Goal: Task Accomplishment & Management: Use online tool/utility

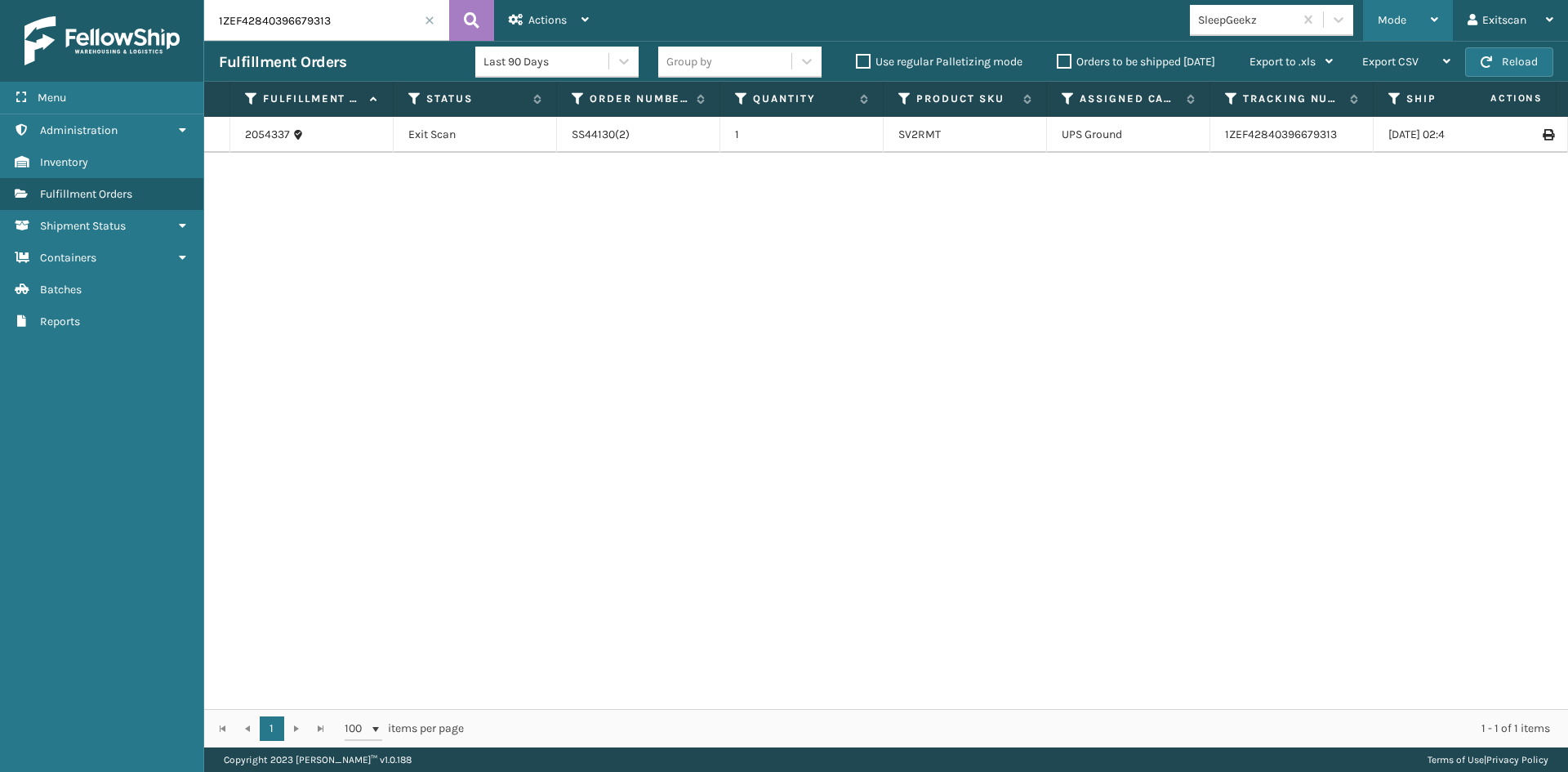
click at [1414, 24] on div "Mode" at bounding box center [1407, 20] width 60 height 41
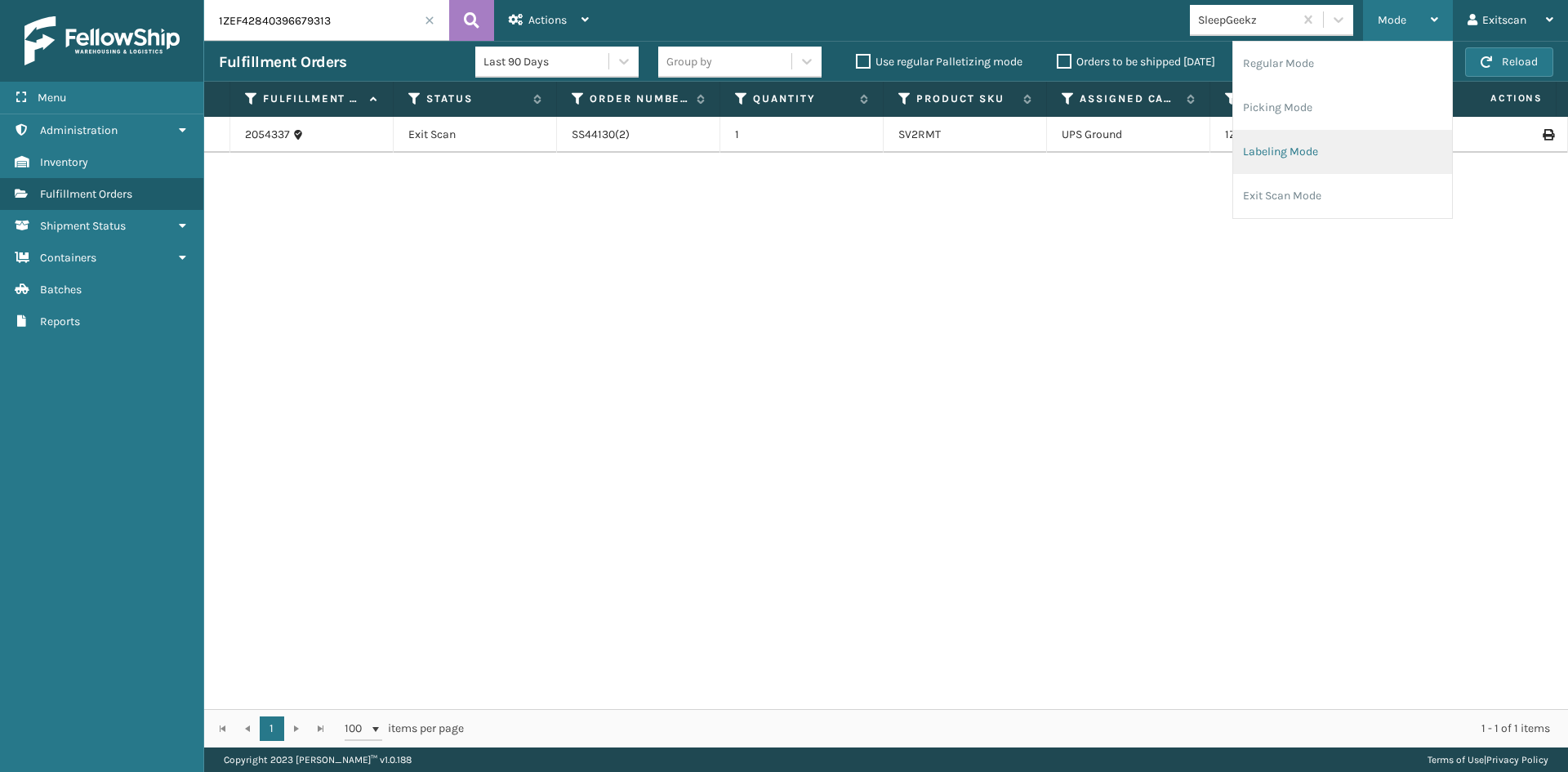
click at [1344, 147] on li "Labeling Mode" at bounding box center [1343, 152] width 219 height 45
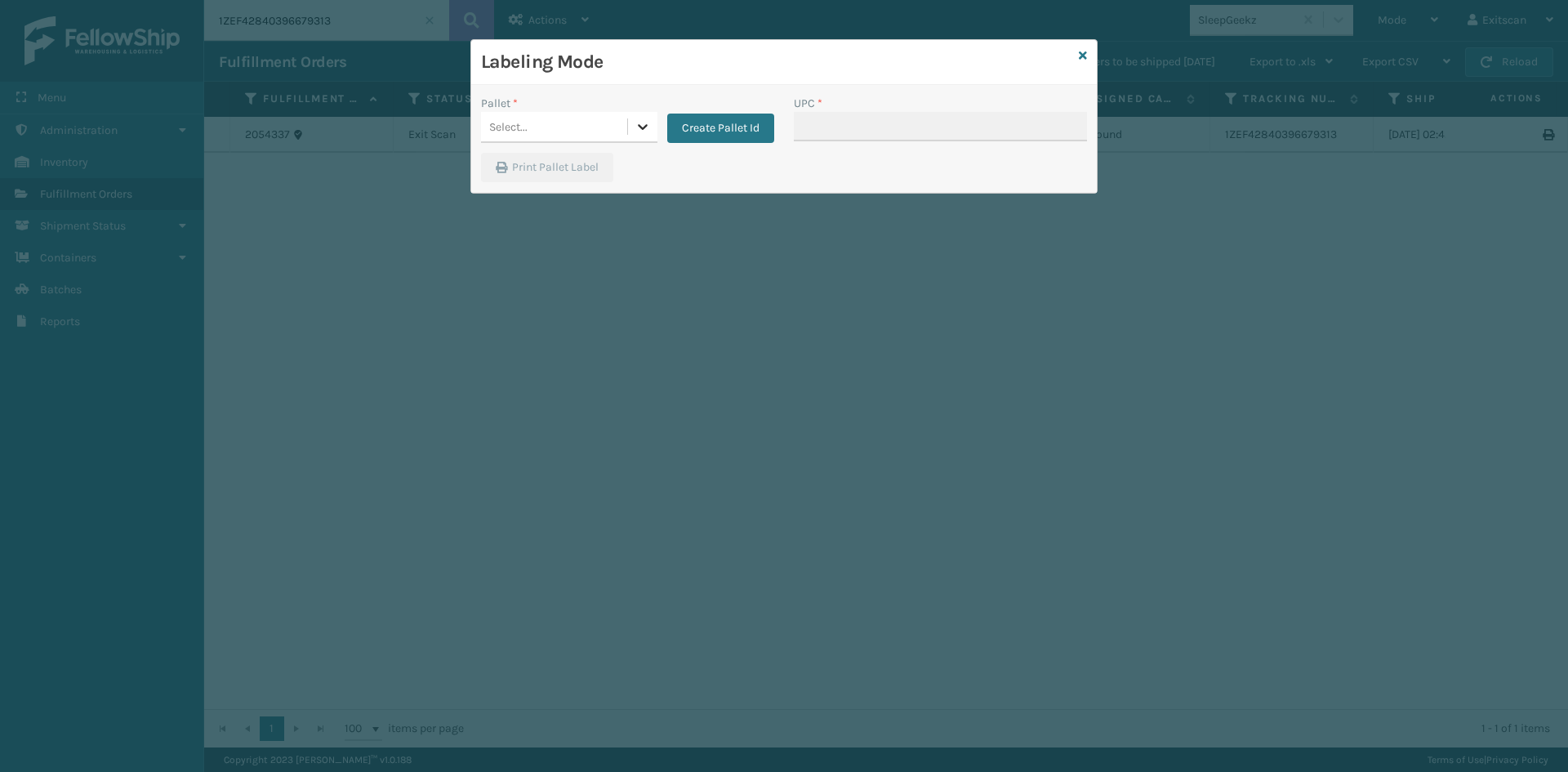
click at [635, 121] on icon at bounding box center [643, 127] width 17 height 17
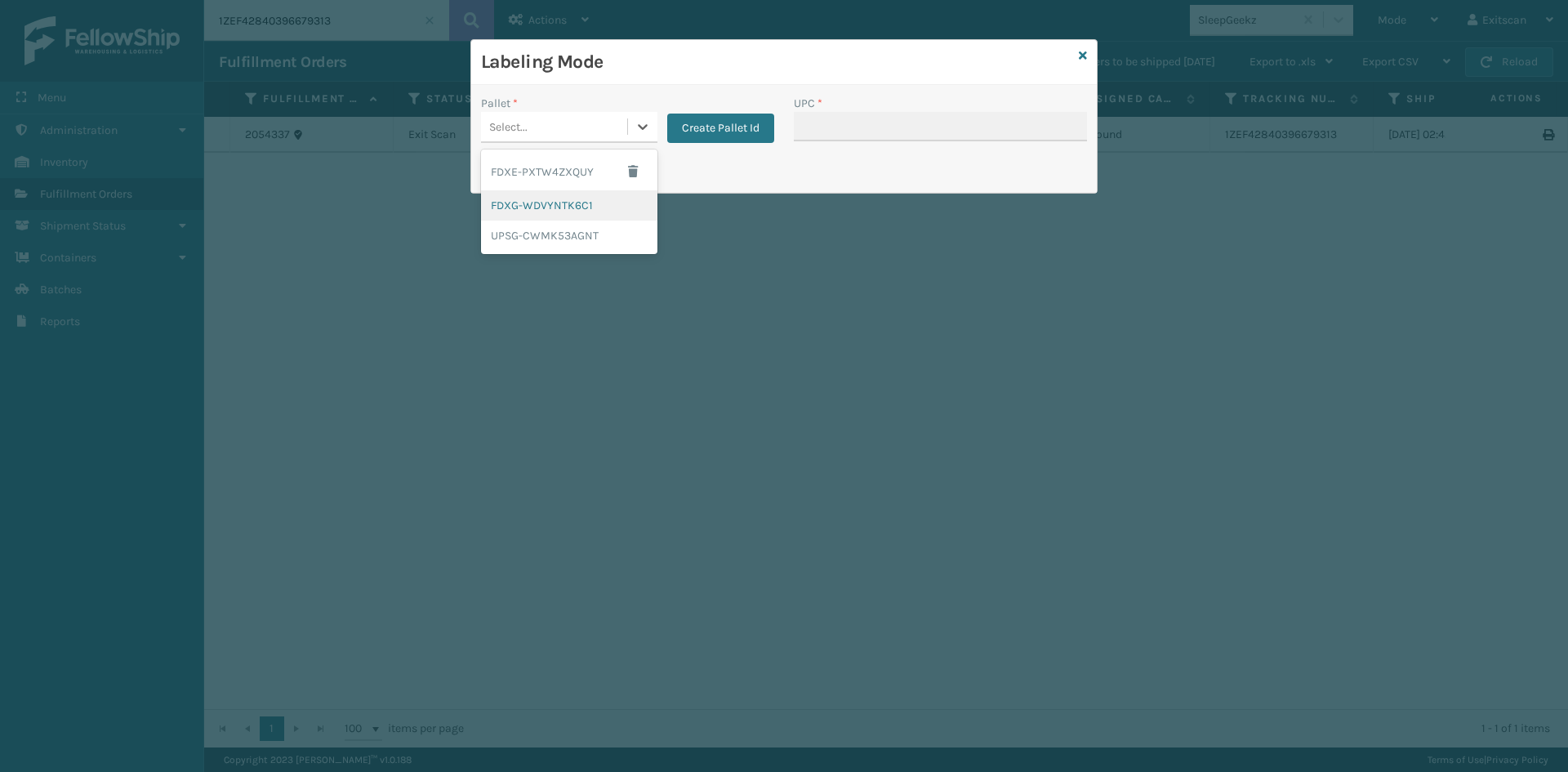
click at [617, 208] on div "FDXG-WDVYNTK6C1" at bounding box center [569, 205] width 176 height 31
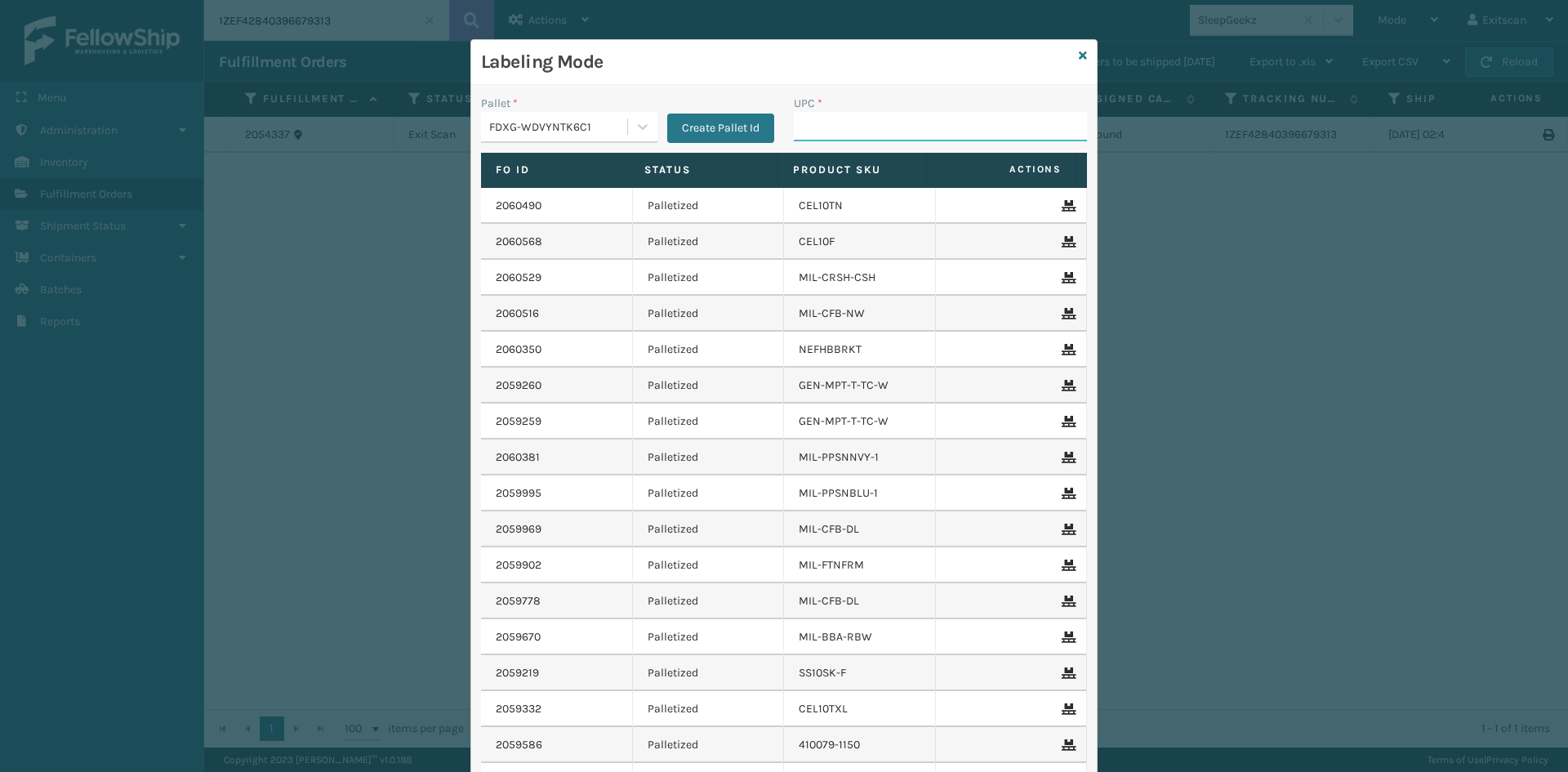
click at [841, 126] on input "UPC *" at bounding box center [941, 127] width 293 height 30
type input "ZB-H290020-B"
type input "SVBRMT"
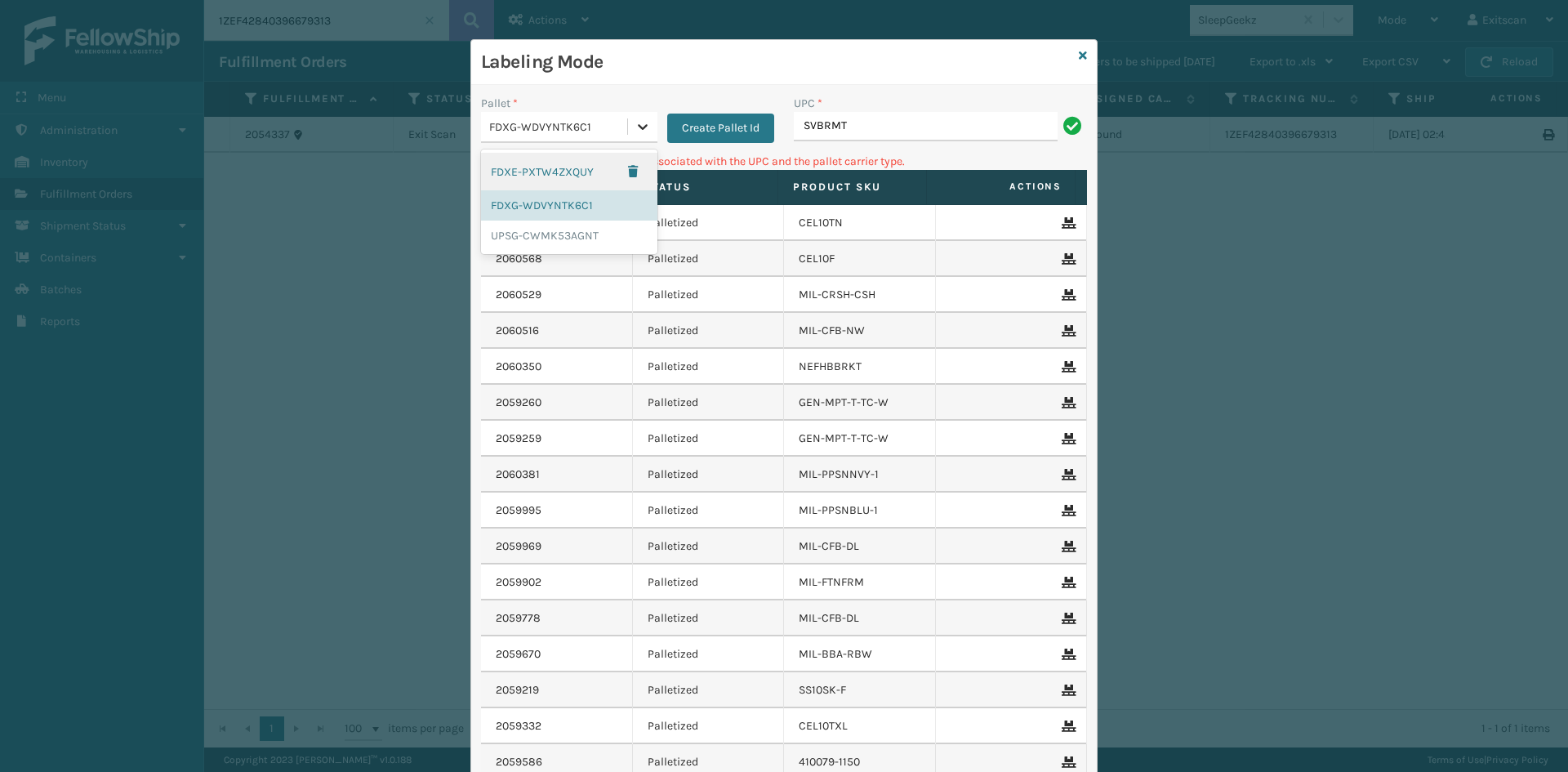
click at [635, 125] on icon at bounding box center [643, 127] width 17 height 17
click at [576, 240] on div "UPSG-CWMK53AGNT" at bounding box center [569, 236] width 176 height 31
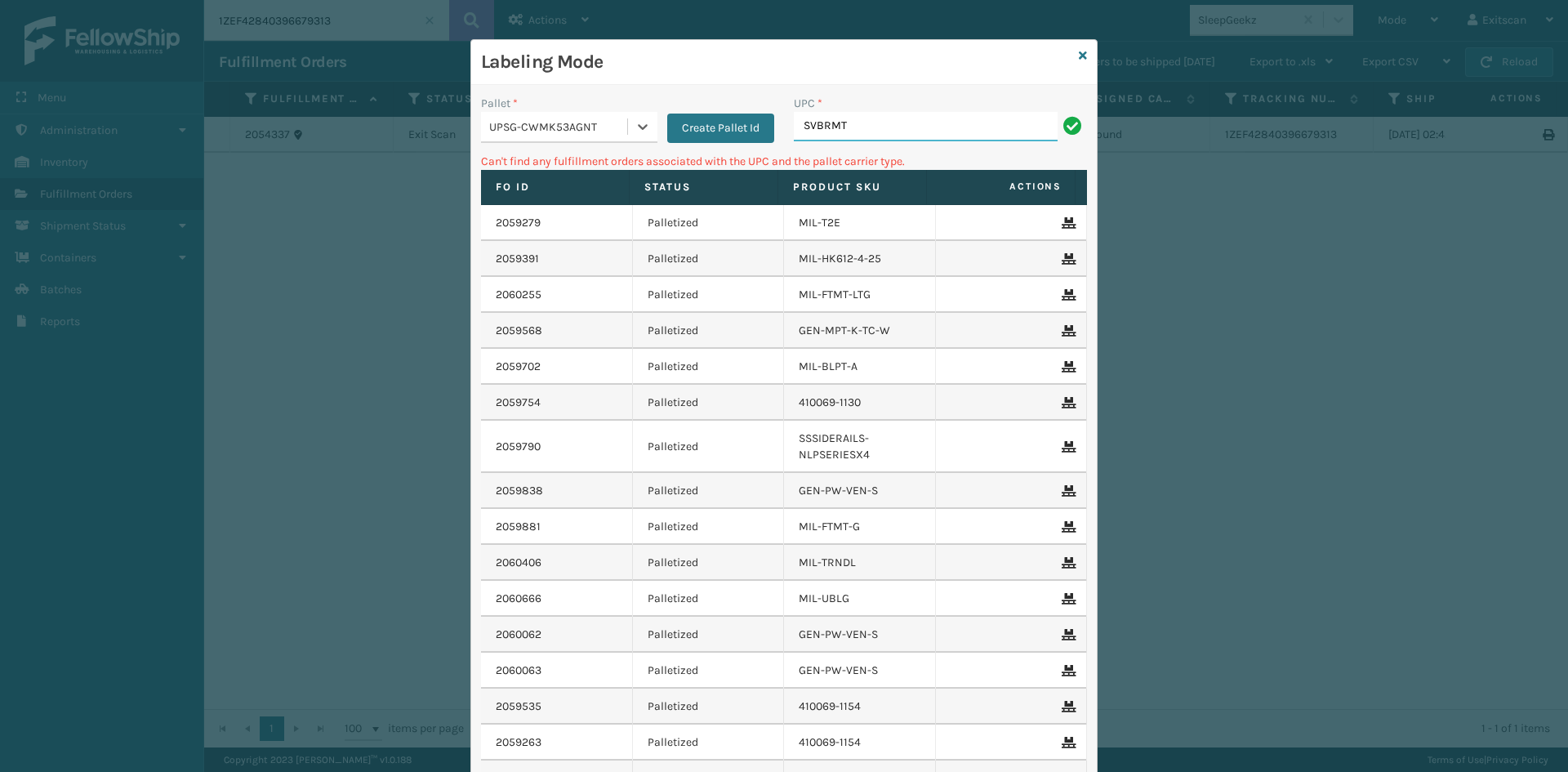
click at [918, 131] on input "SVBRMT" at bounding box center [926, 127] width 263 height 30
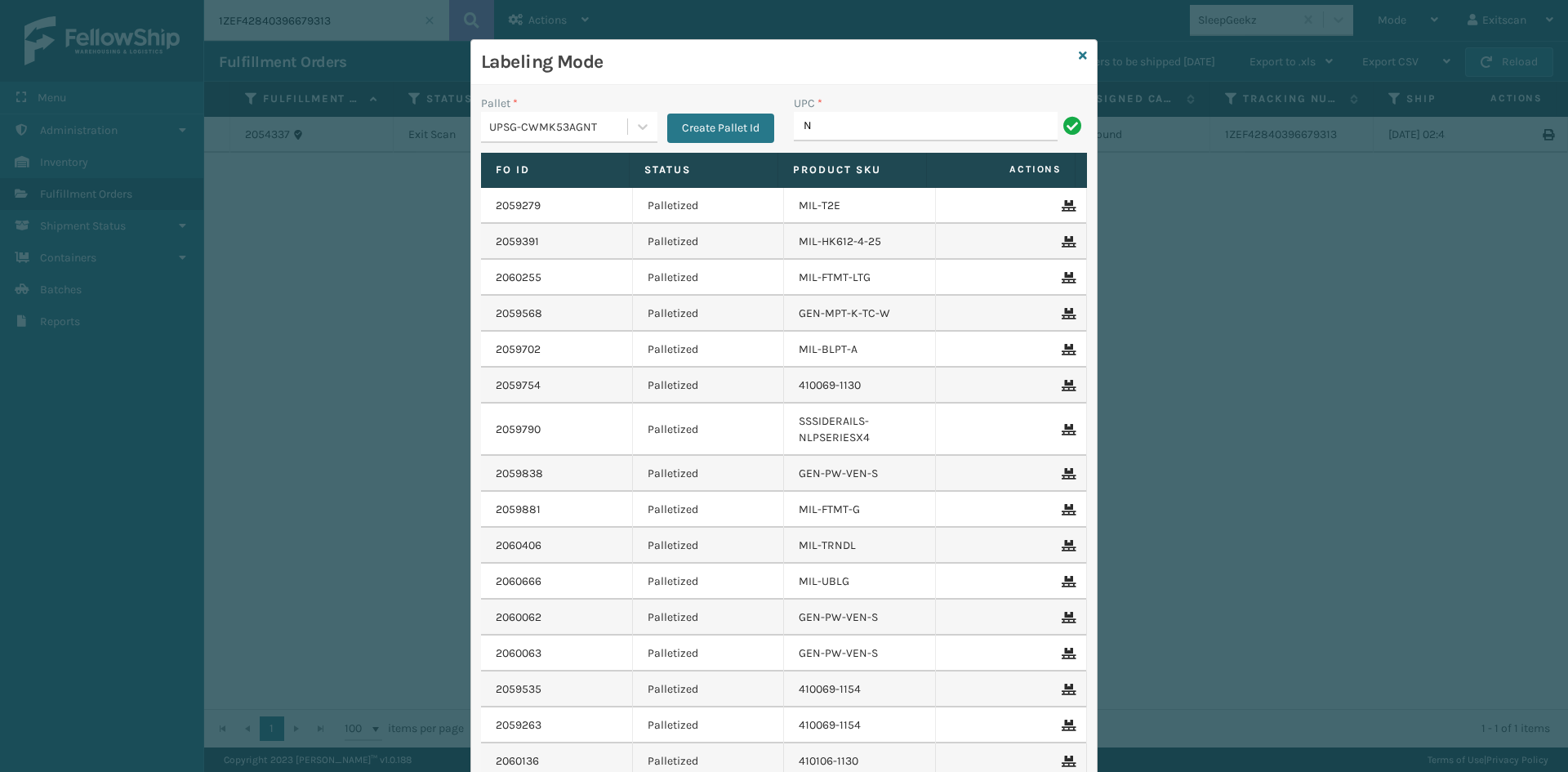
type input "NEFHBBRKT"
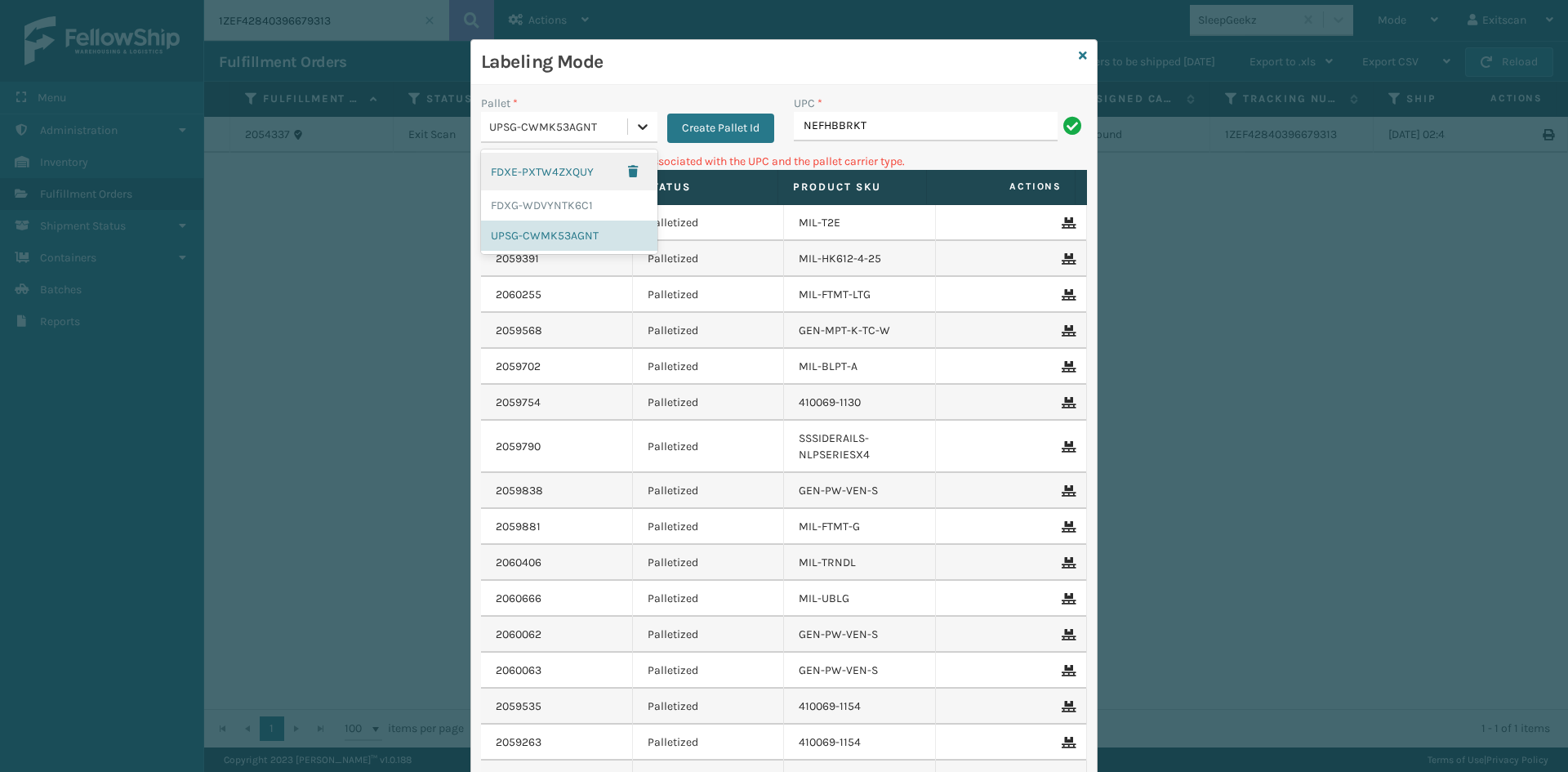
click at [641, 128] on icon at bounding box center [643, 127] width 17 height 17
click at [606, 209] on div "FDXG-WDVYNTK6C1" at bounding box center [569, 205] width 176 height 31
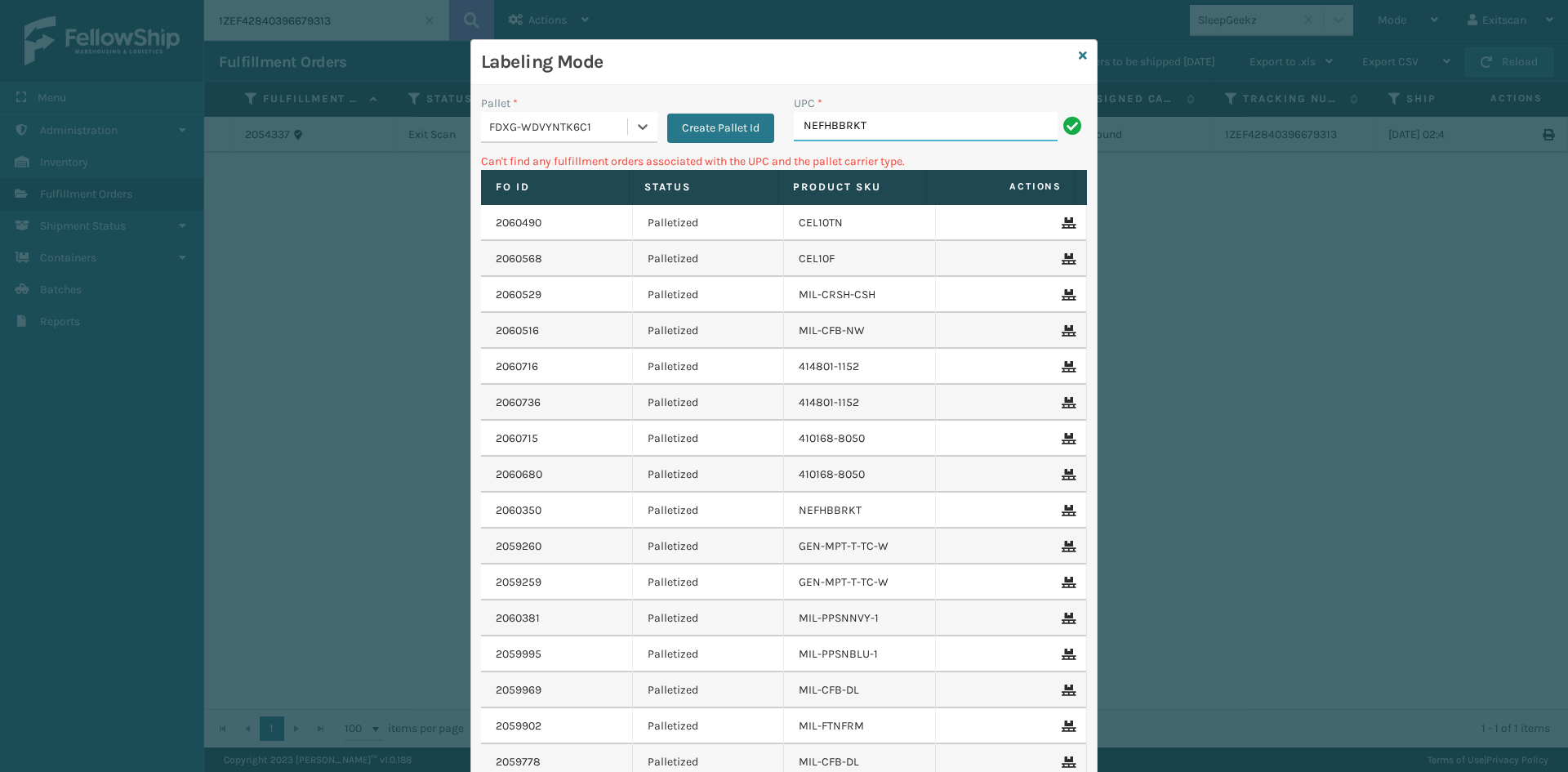
click at [879, 122] on input "NEFHBBRKT" at bounding box center [926, 127] width 263 height 30
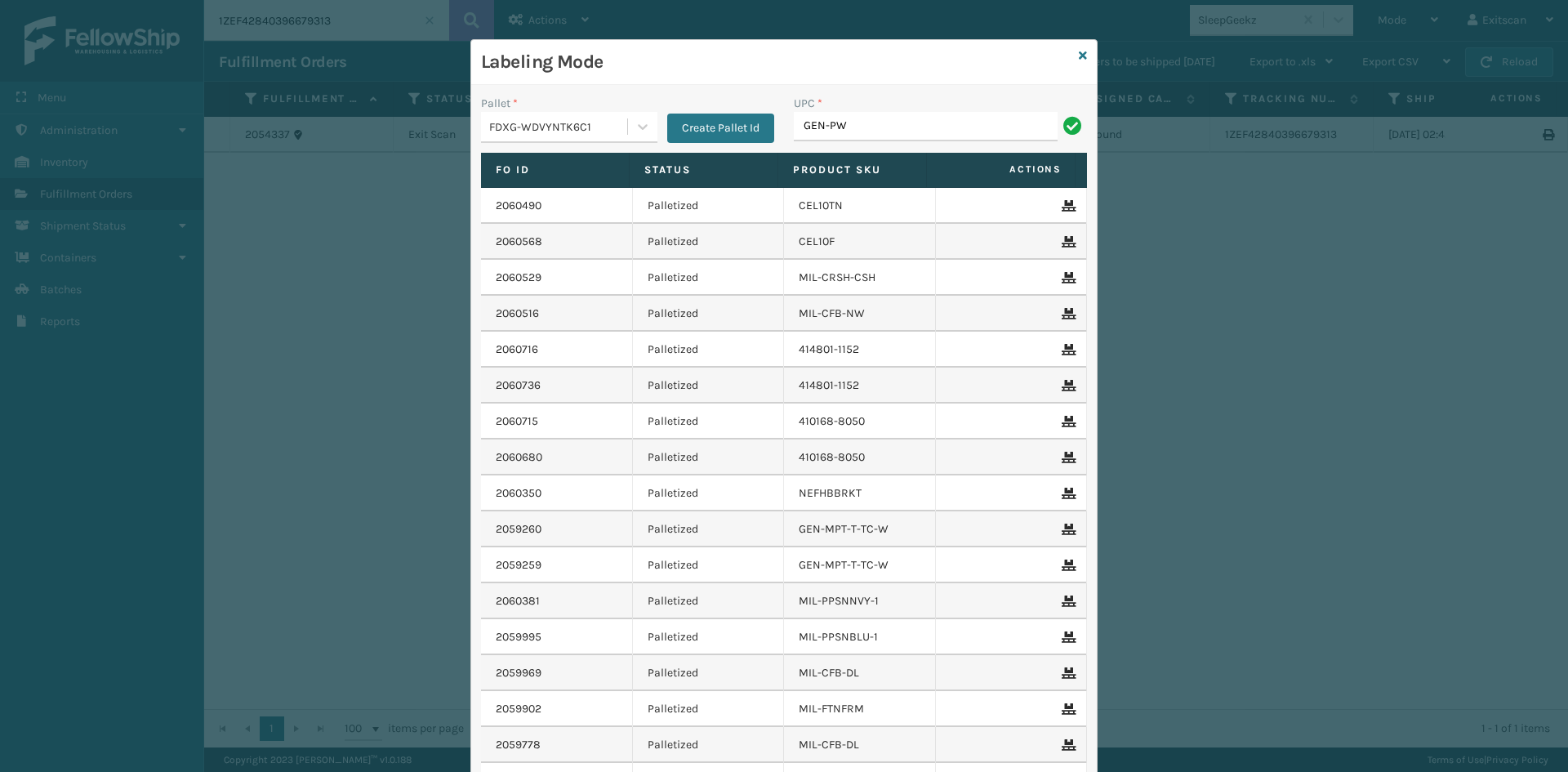
type input "GEN-PW-VEN-S"
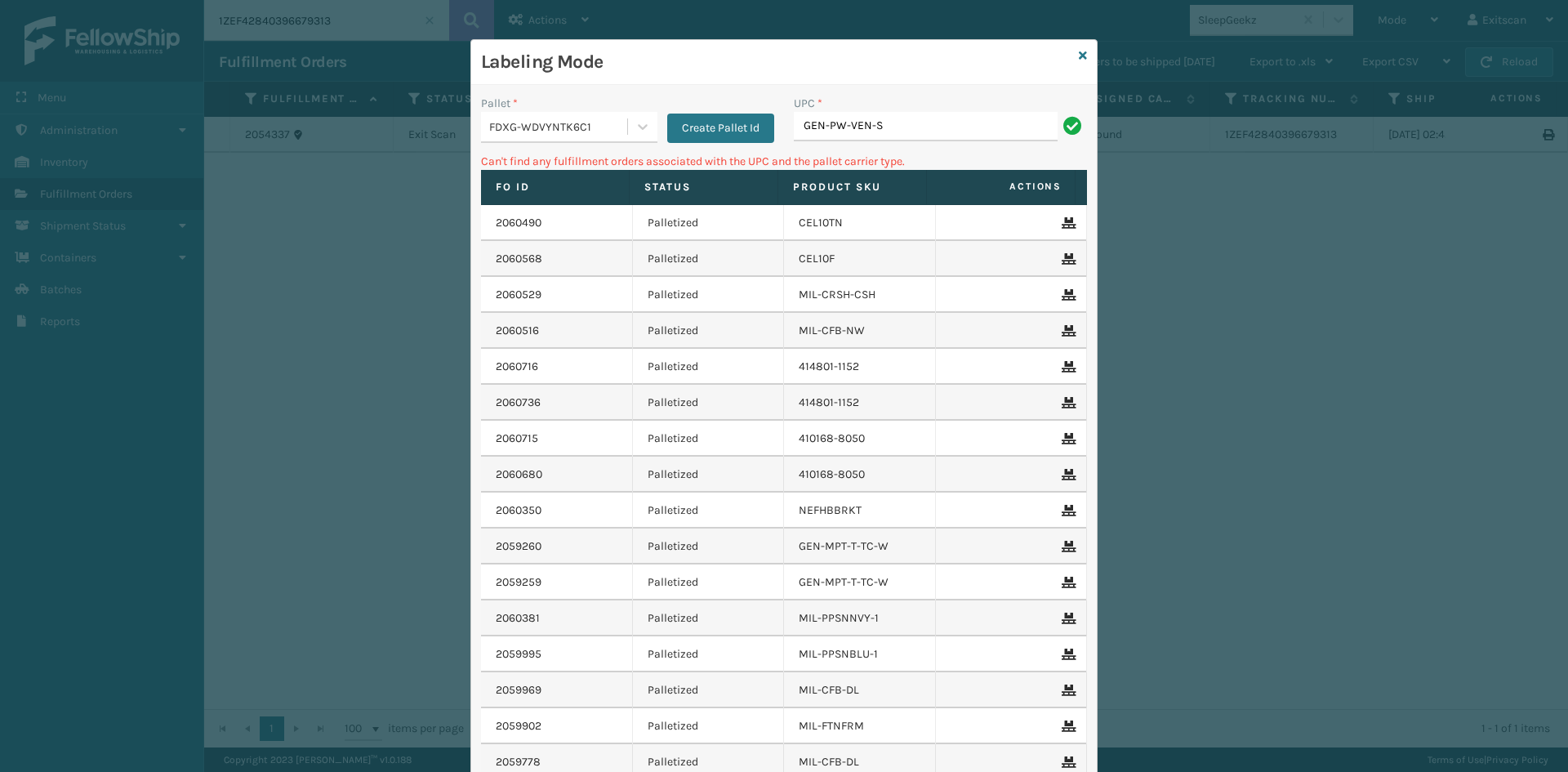
drag, startPoint x: 630, startPoint y: 131, endPoint x: 629, endPoint y: 145, distance: 14.0
click at [635, 133] on icon at bounding box center [643, 127] width 17 height 17
click at [582, 238] on div "UPSG-CWMK53AGNT" at bounding box center [569, 236] width 176 height 31
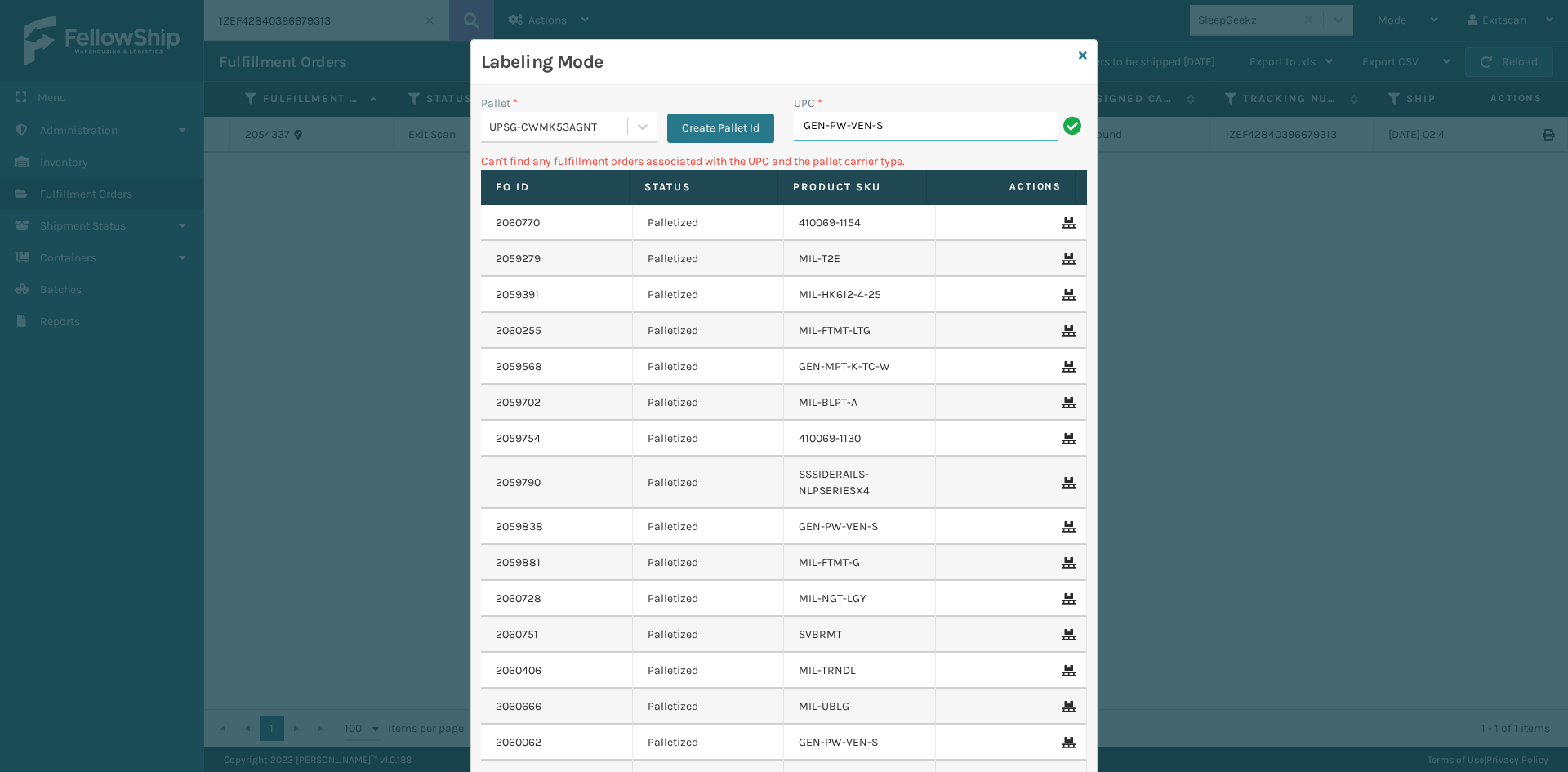
click at [899, 120] on input "GEN-PW-VEN-S" at bounding box center [926, 127] width 263 height 30
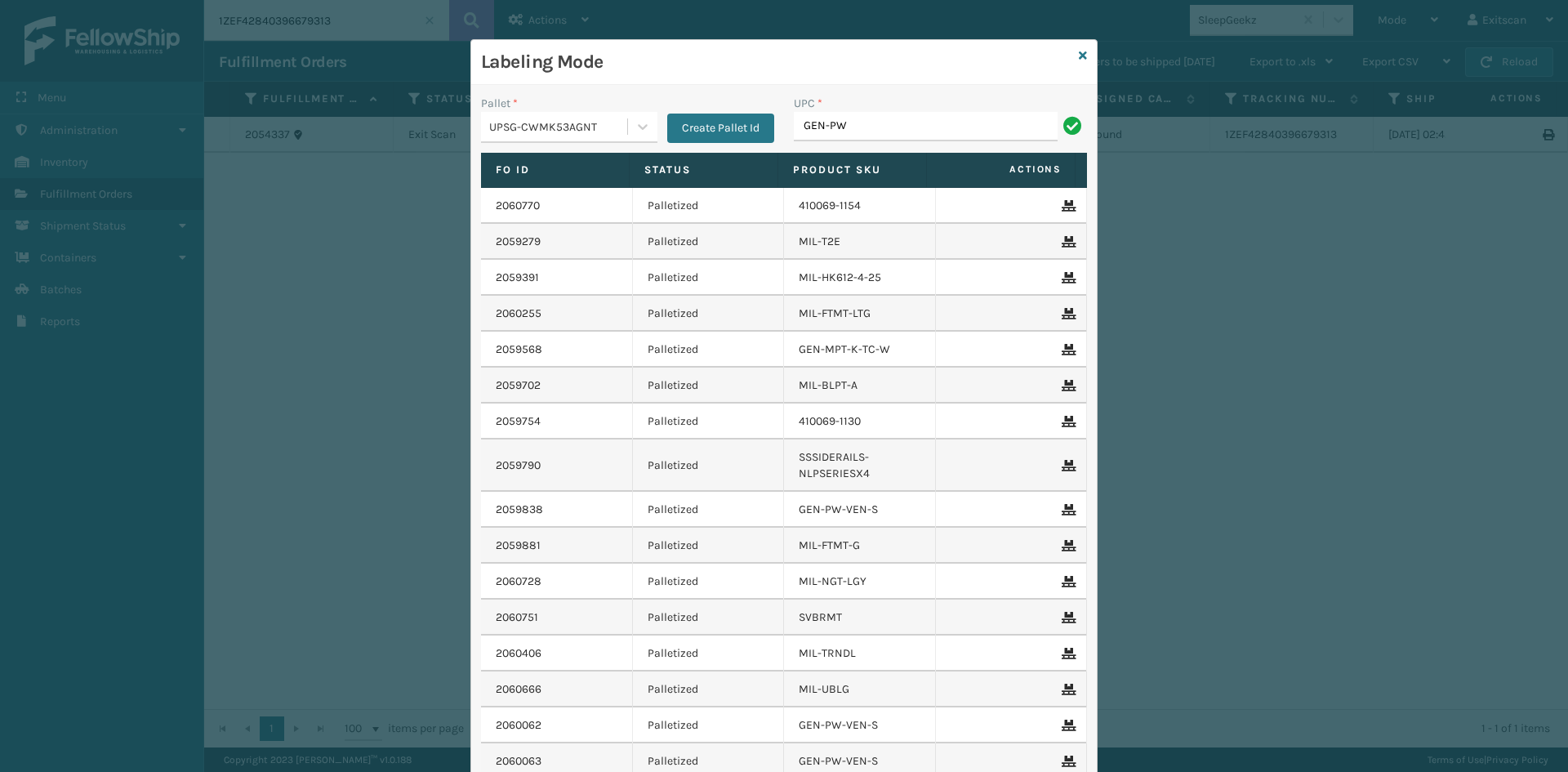
type input "GEN-PW-VEN-S"
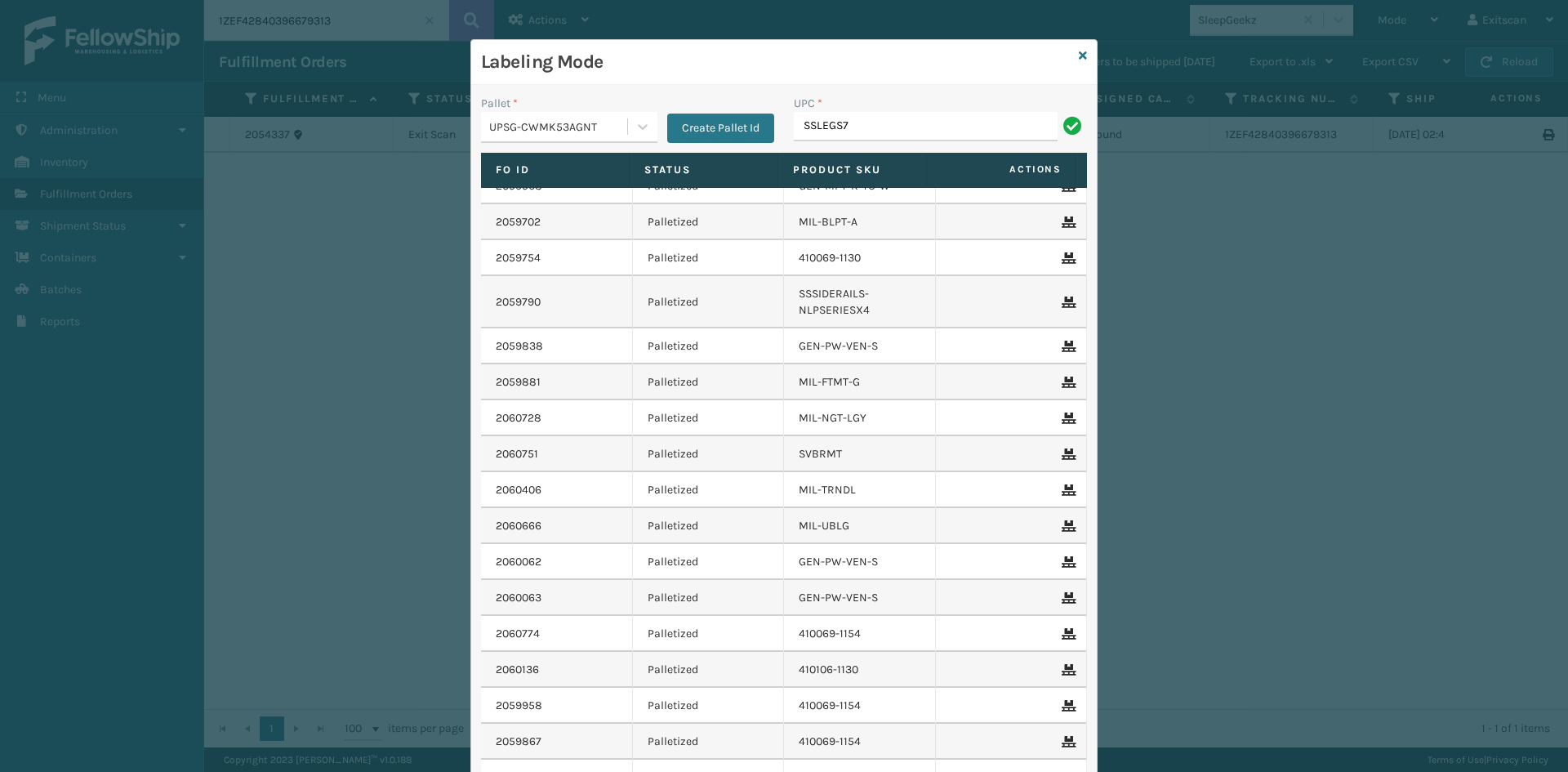
click at [854, 122] on input "SSLEGS7" at bounding box center [926, 127] width 263 height 30
type input "SSLEGS7INCH"
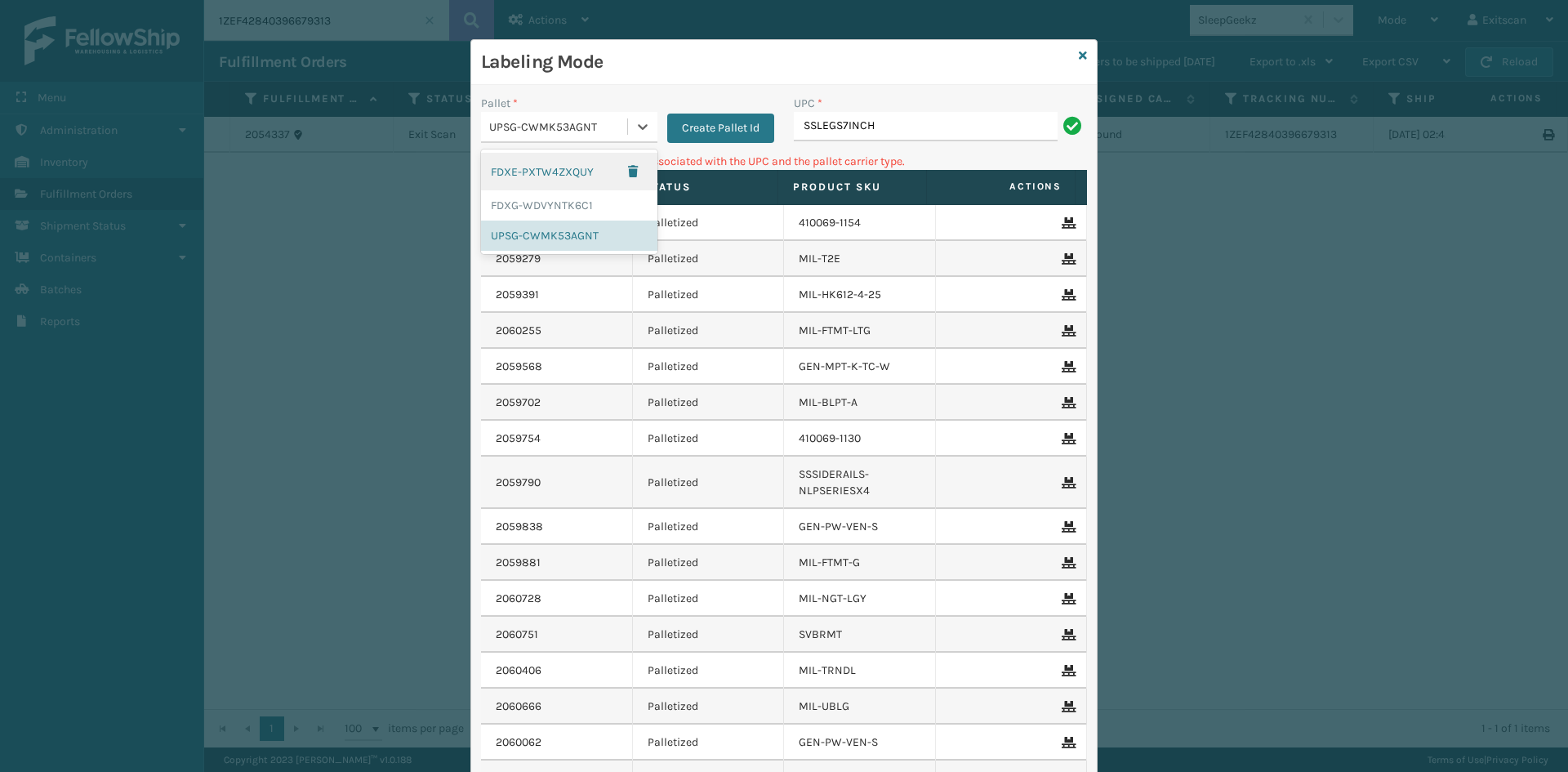
drag, startPoint x: 649, startPoint y: 129, endPoint x: 645, endPoint y: 145, distance: 16.5
click at [647, 130] on div at bounding box center [643, 127] width 30 height 30
click at [585, 197] on div "FDXG-WDVYNTK6C1" at bounding box center [569, 205] width 176 height 31
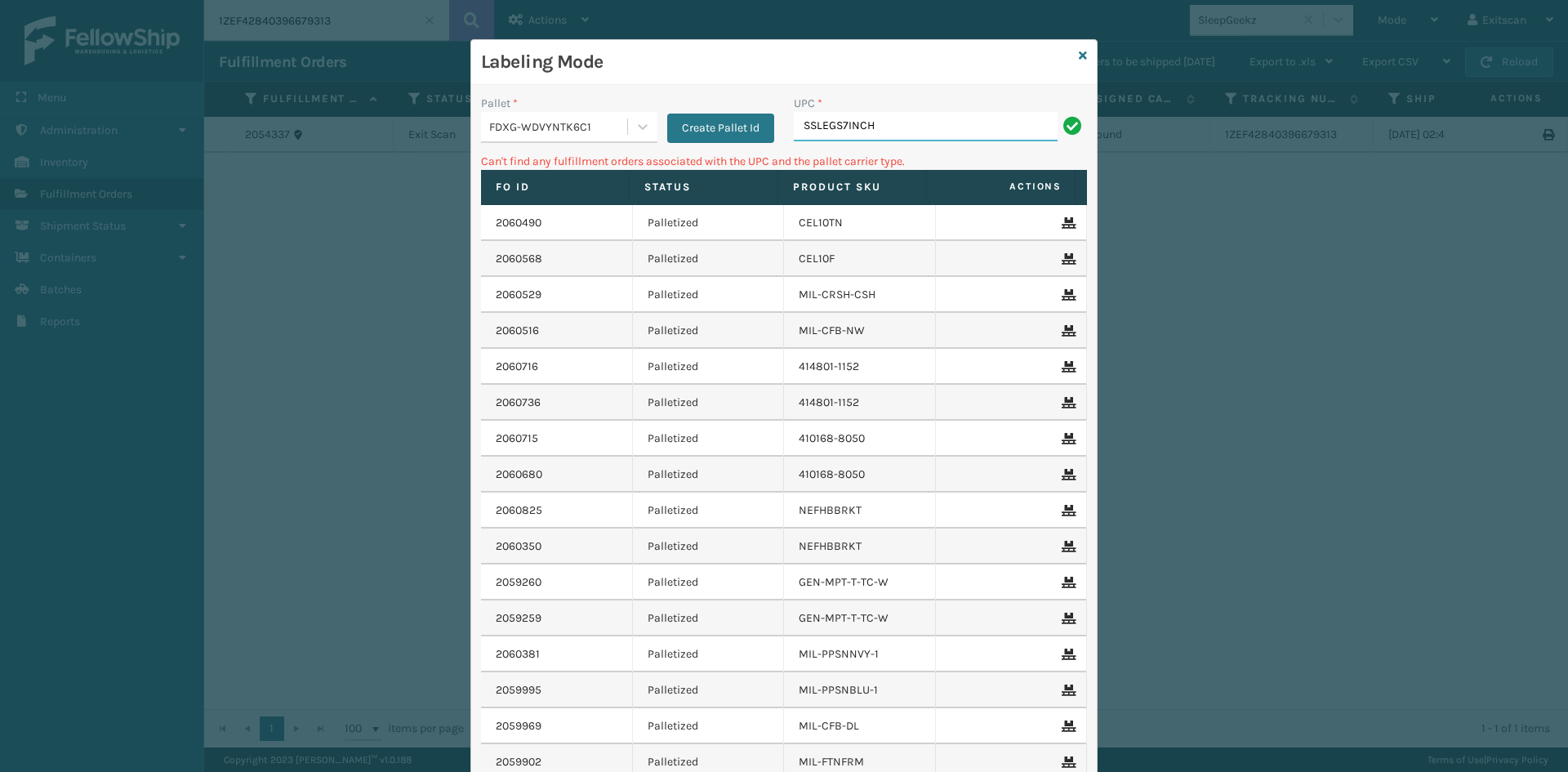
click at [895, 124] on input "SSLEGS7INCH" at bounding box center [926, 127] width 263 height 30
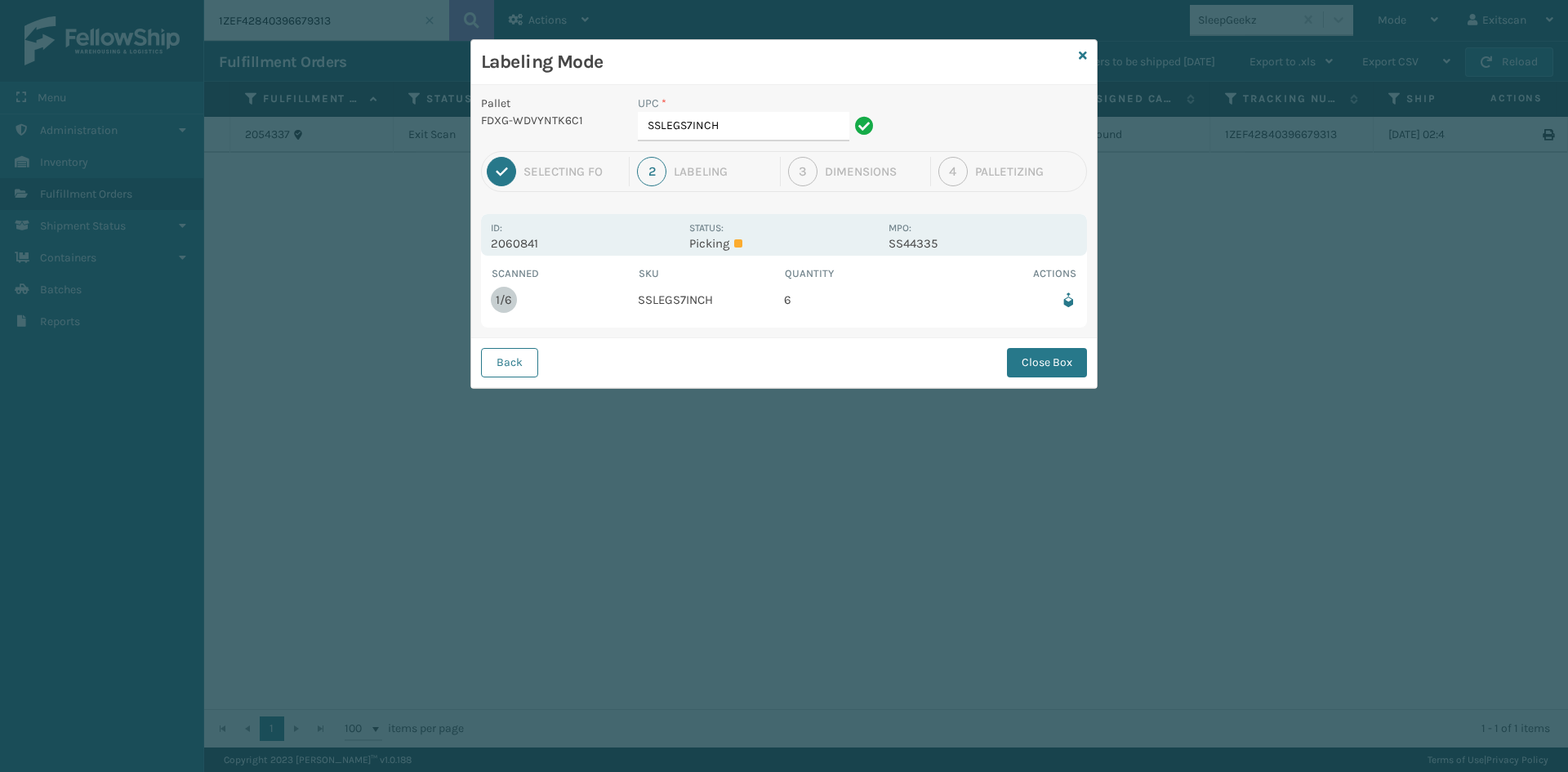
click at [785, 140] on div "UPC * SSLEGS7INCH" at bounding box center [758, 122] width 261 height 57
click at [788, 139] on input "SSLEGS7INCH" at bounding box center [743, 127] width 212 height 30
click at [1034, 378] on div "Back Close Box" at bounding box center [784, 363] width 625 height 50
click at [1025, 366] on button "Close Box" at bounding box center [1047, 363] width 80 height 30
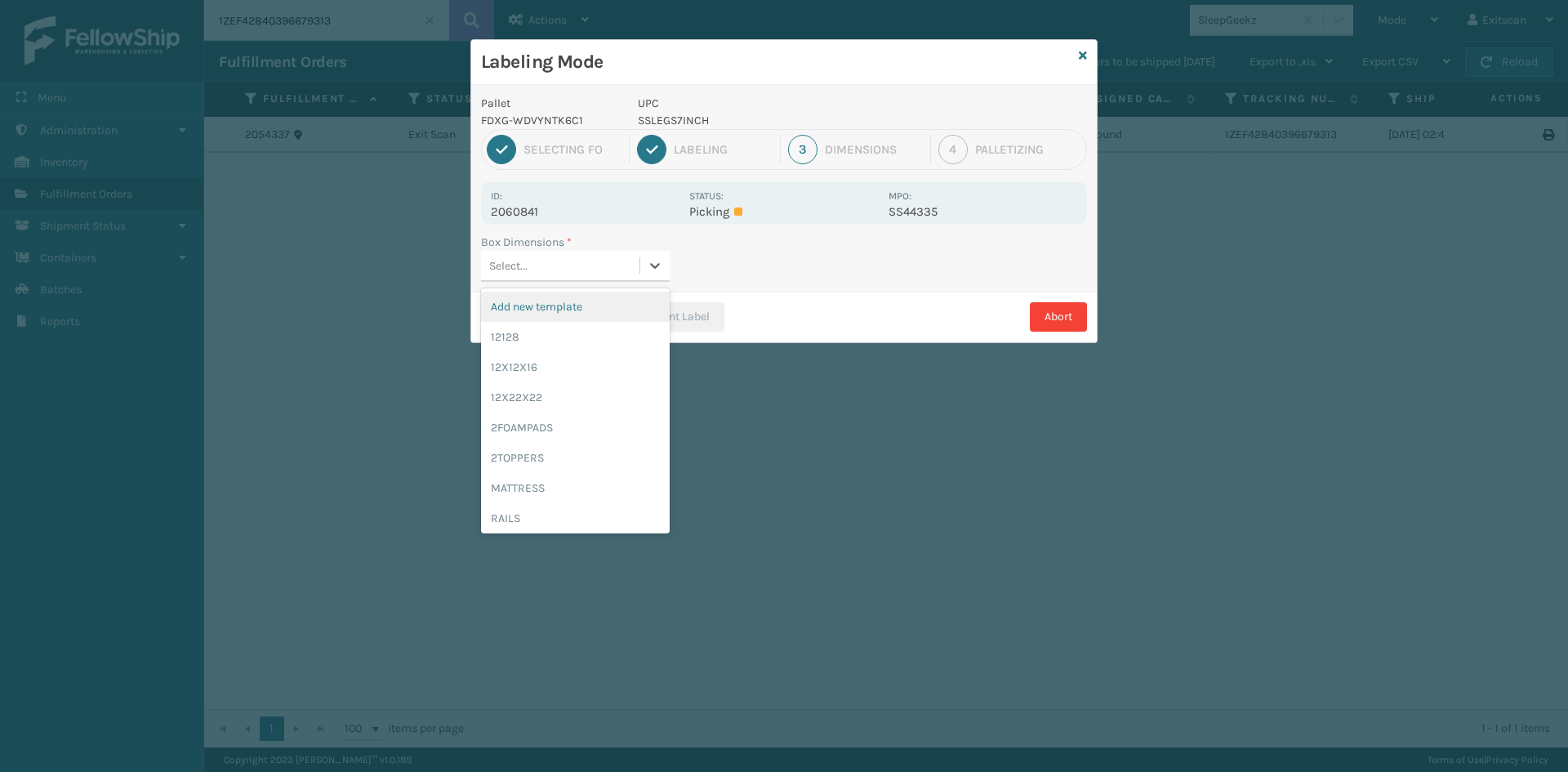
click at [604, 258] on div "Select..." at bounding box center [559, 265] width 159 height 27
click at [562, 335] on div "12128" at bounding box center [574, 337] width 188 height 31
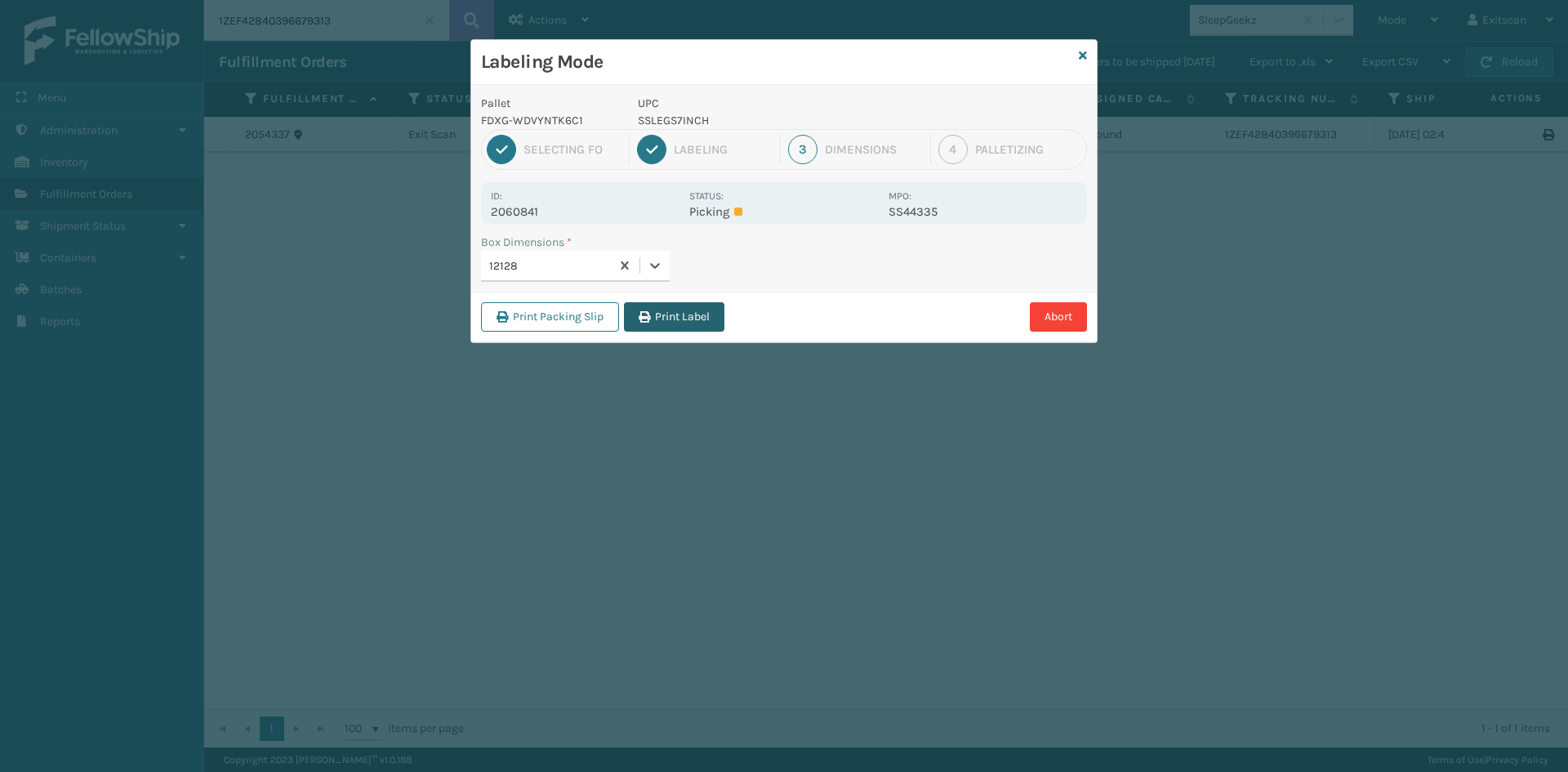
click at [650, 311] on icon "button" at bounding box center [644, 316] width 11 height 11
